Goal: Task Accomplishment & Management: Manage account settings

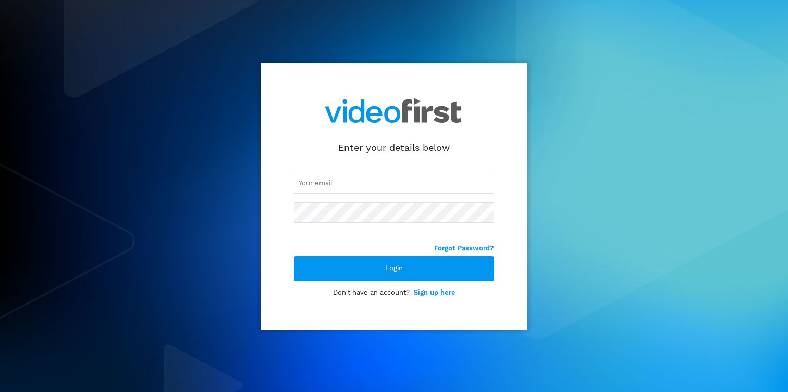
type input "[PERSON_NAME][EMAIL_ADDRESS][PERSON_NAME][DOMAIN_NAME]"
click at [390, 224] on div "[PERSON_NAME][EMAIL_ADDRESS][PERSON_NAME][DOMAIN_NAME]" at bounding box center [394, 197] width 200 height 91
click at [470, 156] on div "[PERSON_NAME][EMAIL_ADDRESS][PERSON_NAME][DOMAIN_NAME]" at bounding box center [394, 197] width 200 height 91
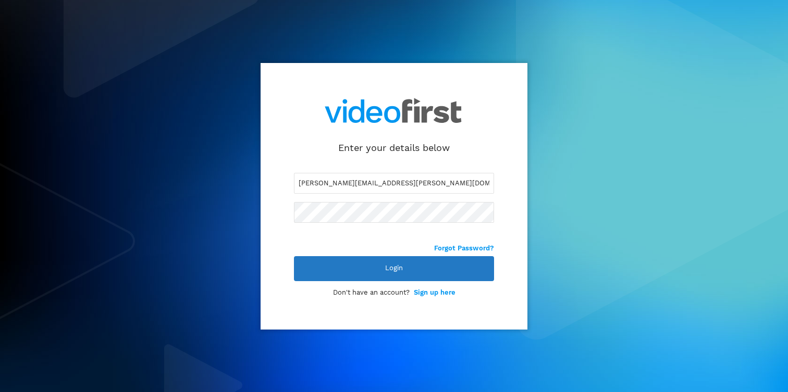
click at [426, 262] on div "Login" at bounding box center [394, 268] width 200 height 25
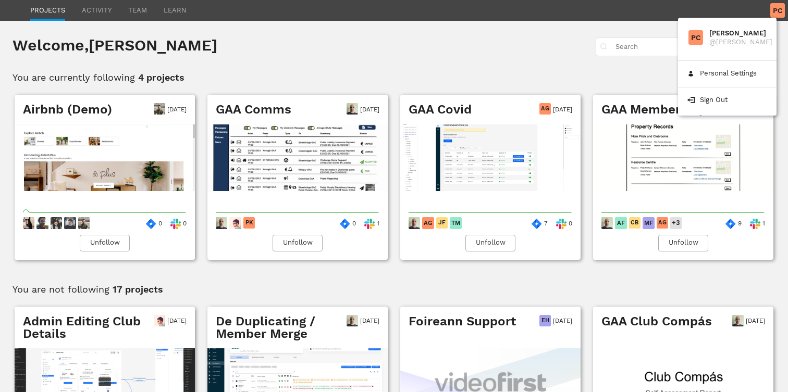
click at [773, 15] on icon at bounding box center [777, 10] width 15 height 15
click at [736, 80] on link "Personal Settings" at bounding box center [727, 74] width 99 height 18
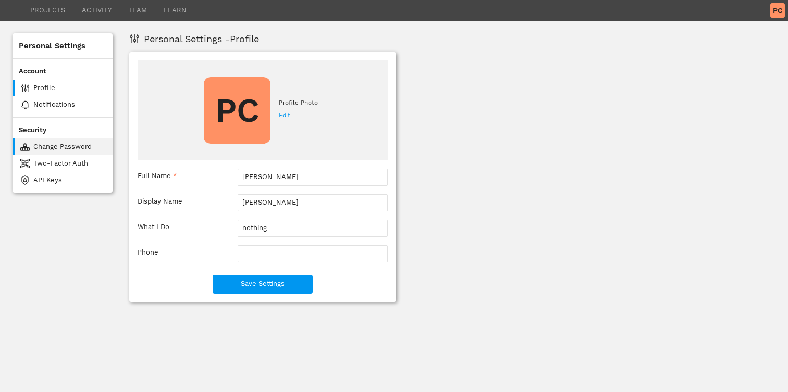
click at [56, 147] on div "Change Password" at bounding box center [70, 147] width 75 height 7
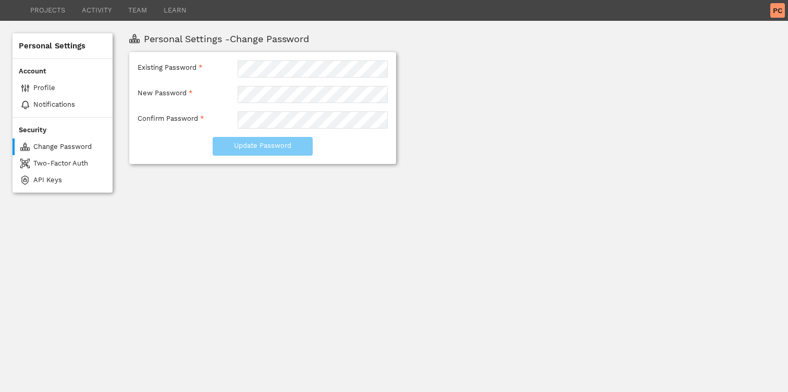
click at [255, 59] on div "Existing Password * New Password * Confirm Password * Update Password" at bounding box center [262, 108] width 267 height 112
click at [220, 109] on div "New Password *" at bounding box center [263, 99] width 250 height 26
click at [0, 91] on com-1password-button at bounding box center [0, 196] width 0 height 392
click at [289, 148] on span "Update Password" at bounding box center [262, 146] width 57 height 7
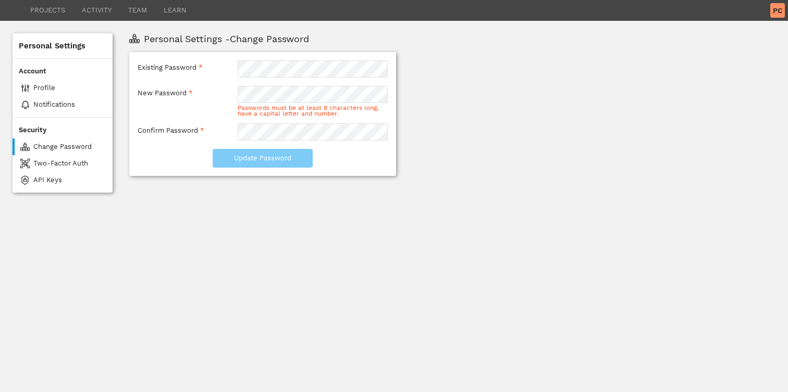
click at [388, 42] on div "Personal Settings - Change Password" at bounding box center [460, 38] width 632 height 9
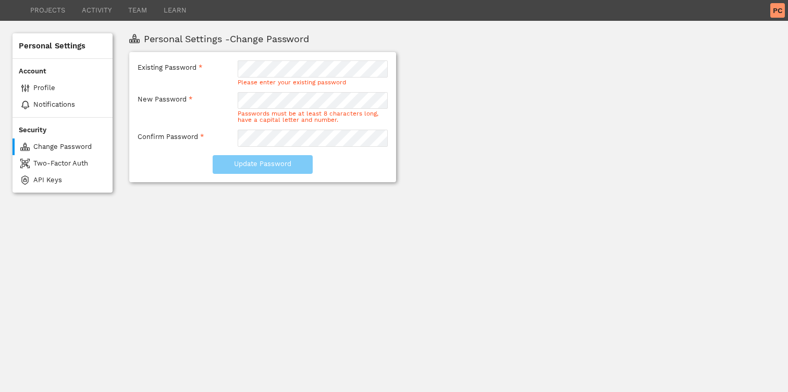
click at [202, 58] on div "Existing Password * Please enter your existing password New Password * Password…" at bounding box center [262, 117] width 267 height 130
click at [781, 10] on text "PC" at bounding box center [778, 10] width 10 height 8
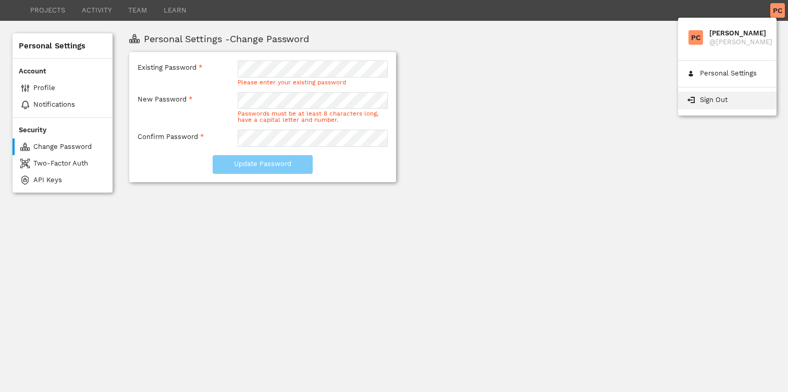
click at [718, 109] on span "Sign Out" at bounding box center [727, 101] width 99 height 18
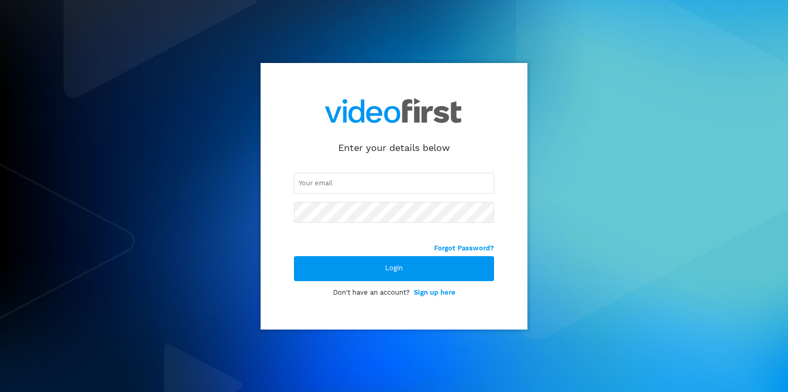
type input "[PERSON_NAME][EMAIL_ADDRESS][PERSON_NAME][DOMAIN_NAME]"
click at [326, 175] on input "[PERSON_NAME][EMAIL_ADDRESS][PERSON_NAME][DOMAIN_NAME]" at bounding box center [394, 183] width 200 height 21
click at [351, 250] on div "Enter your details below [PERSON_NAME][EMAIL_ADDRESS][PERSON_NAME][DOMAIN_NAME]…" at bounding box center [394, 196] width 267 height 267
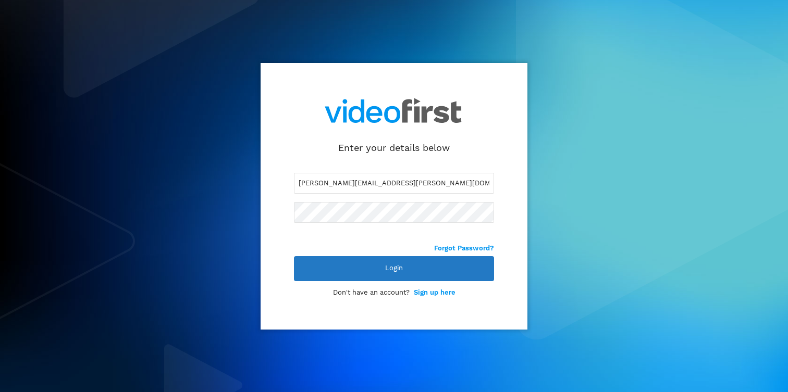
click at [351, 261] on div "Login" at bounding box center [394, 268] width 200 height 25
